Goal: Information Seeking & Learning: Learn about a topic

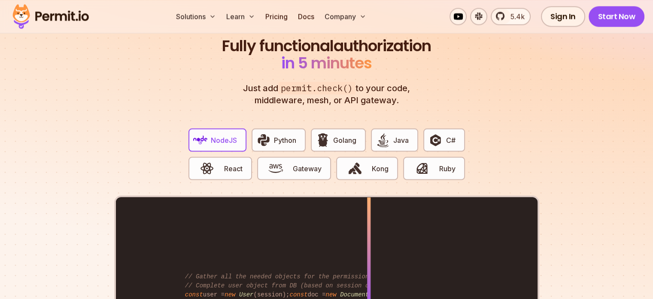
scroll to position [1617, 0]
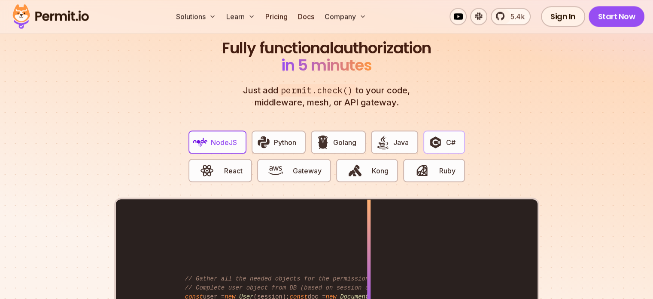
click at [446, 137] on span "C#" at bounding box center [450, 142] width 9 height 10
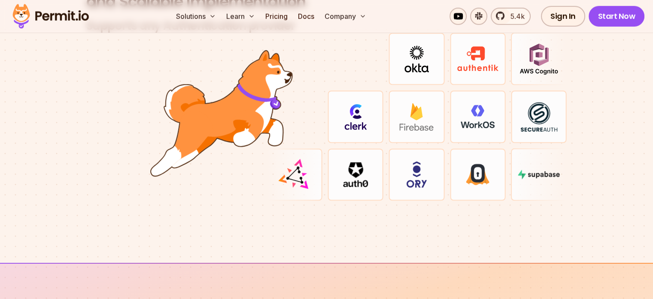
scroll to position [2598, 0]
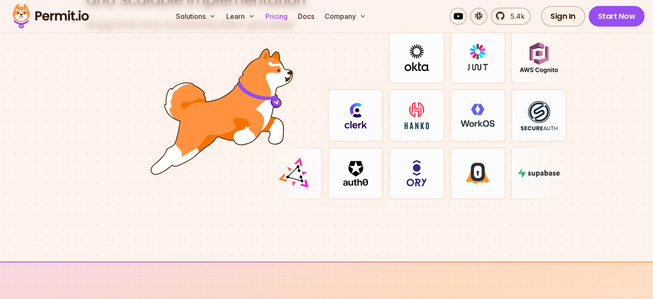
click at [291, 20] on link "Pricing" at bounding box center [276, 16] width 29 height 17
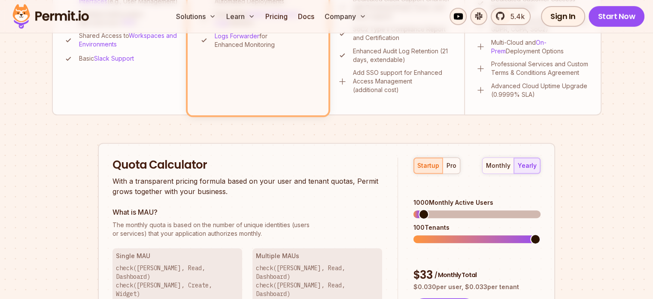
scroll to position [439, 0]
drag, startPoint x: 426, startPoint y: 169, endPoint x: 450, endPoint y: 170, distance: 24.1
click at [450, 170] on div "startup pro" at bounding box center [437, 166] width 47 height 16
click at [450, 170] on button "pro" at bounding box center [451, 165] width 17 height 15
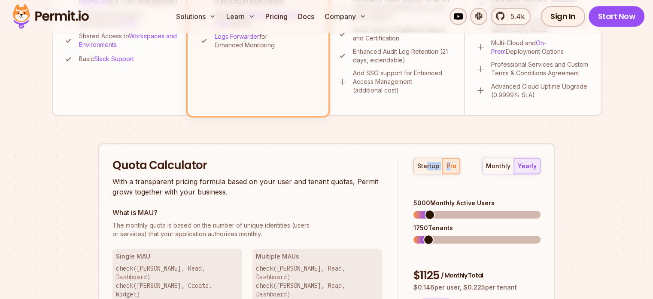
click at [429, 167] on div "startup" at bounding box center [429, 166] width 22 height 9
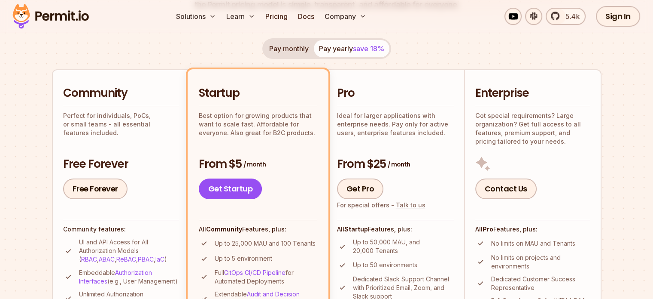
scroll to position [160, 0]
click at [318, 19] on link "Docs" at bounding box center [306, 16] width 23 height 17
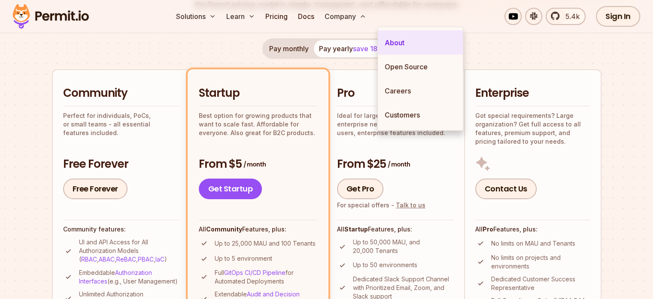
click at [405, 40] on link "About" at bounding box center [420, 43] width 85 height 24
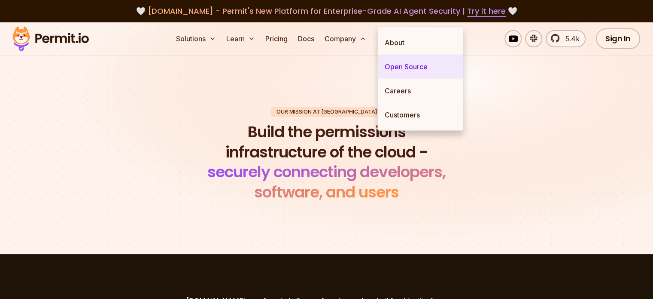
click at [403, 64] on link "Open Source" at bounding box center [420, 67] width 85 height 24
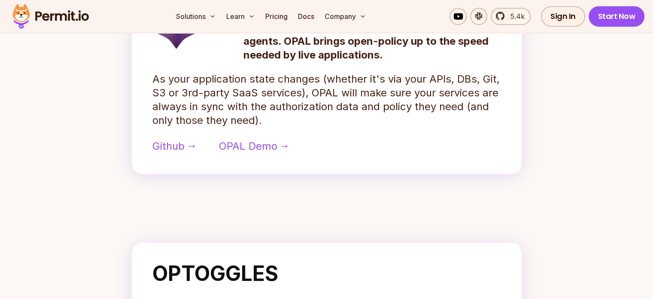
scroll to position [494, 0]
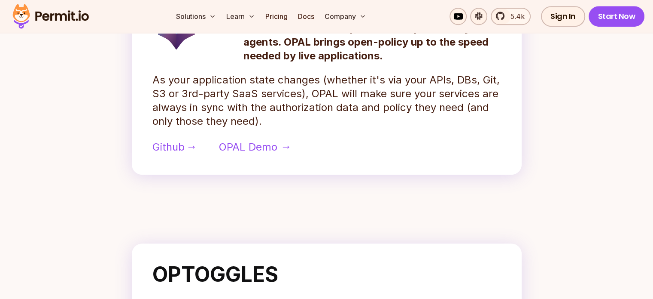
click at [260, 154] on span "OPAL Demo" at bounding box center [248, 147] width 58 height 14
click at [291, 19] on link "Pricing" at bounding box center [276, 16] width 29 height 17
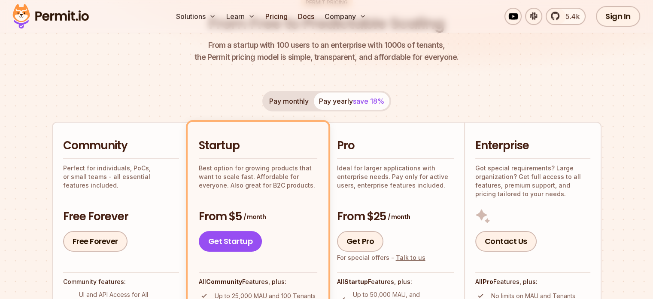
scroll to position [160, 0]
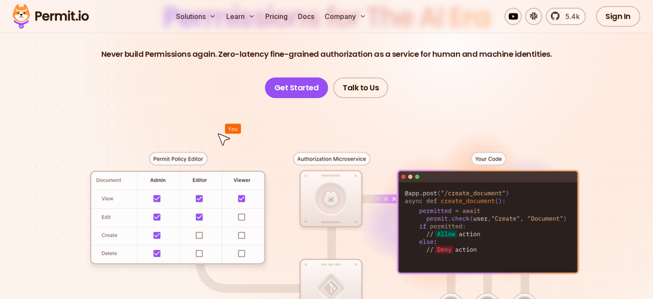
scroll to position [110, 0]
